Goal: Register for event/course

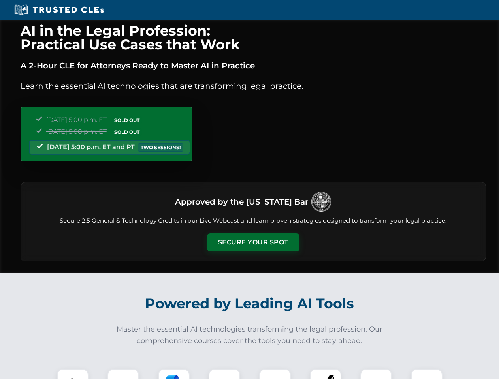
click at [253, 243] on button "Secure Your Spot" at bounding box center [253, 243] width 92 height 18
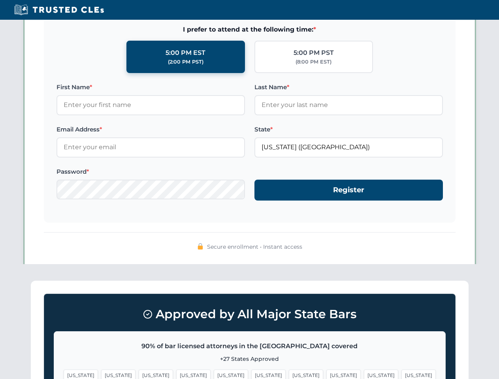
click at [251, 374] on span "[US_STATE]" at bounding box center [268, 375] width 34 height 11
click at [289, 374] on span "[US_STATE]" at bounding box center [306, 375] width 34 height 11
click at [364, 374] on span "[US_STATE]" at bounding box center [381, 375] width 34 height 11
